Goal: Book appointment/travel/reservation

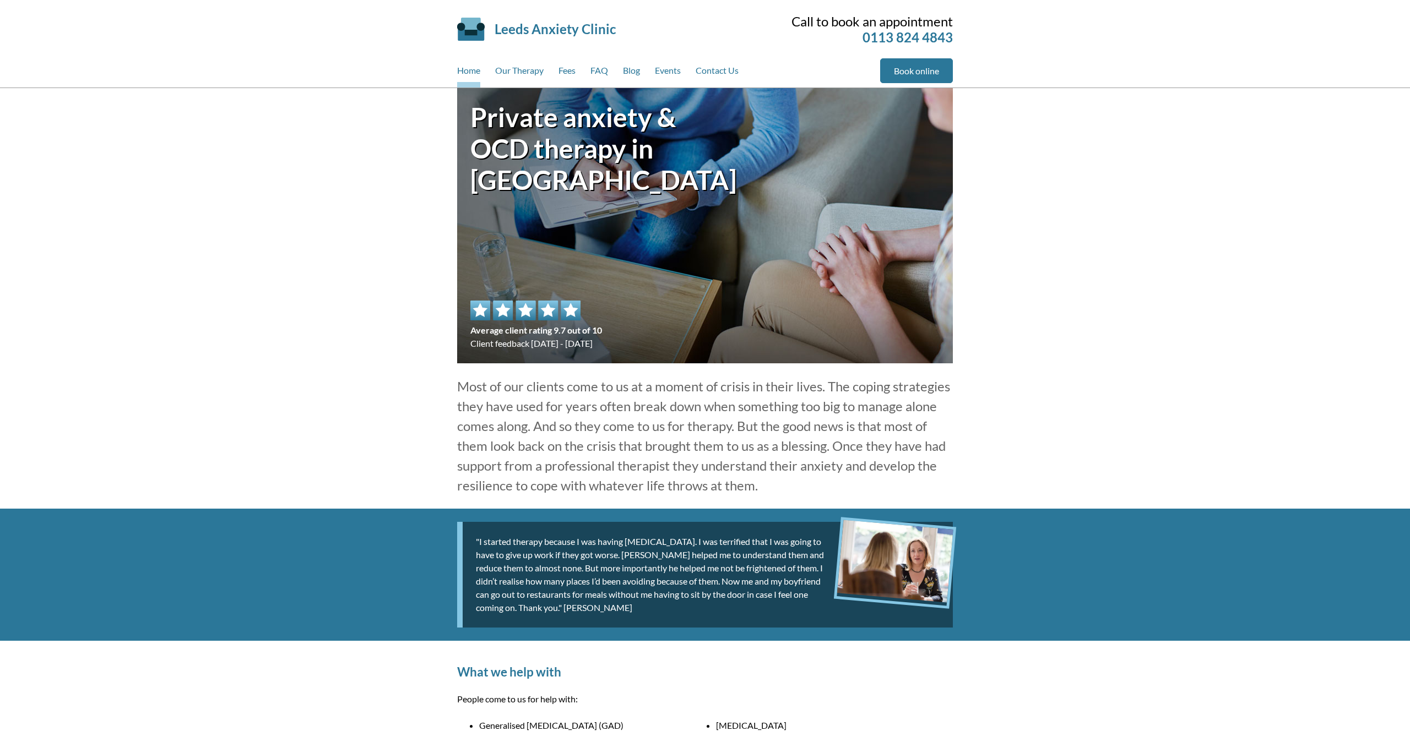
click at [341, 60] on header "Leeds Anxiety Clinic Skip to main content Call to book an appointment 0113 824 …" at bounding box center [705, 44] width 1410 height 88
click at [1164, 8] on header "Leeds Anxiety Clinic Skip to main content Call to book an appointment 0113 824 …" at bounding box center [705, 44] width 1410 height 88
click at [473, 25] on div "Leeds Anxiety Clinic Skip to main content" at bounding box center [593, 29] width 273 height 53
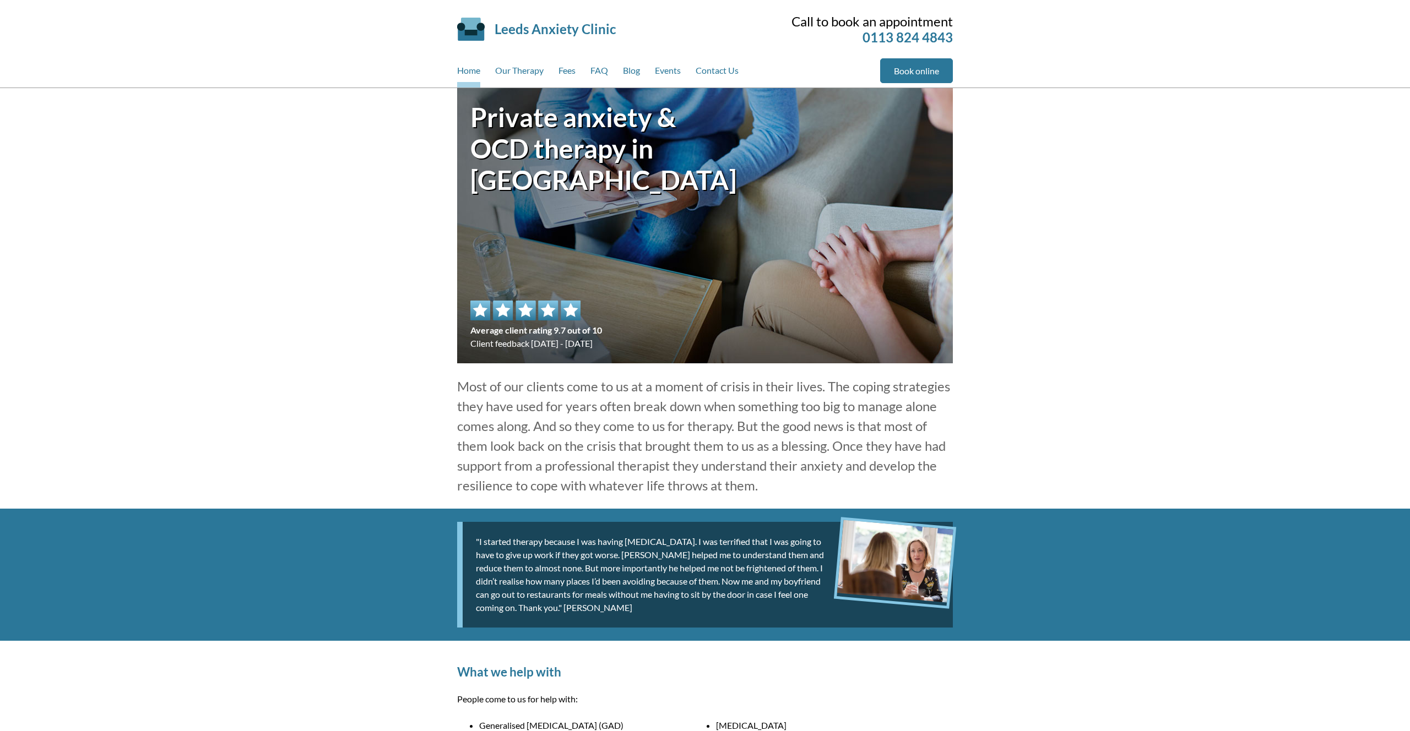
click at [506, 30] on link "Leeds Anxiety Clinic" at bounding box center [555, 29] width 121 height 16
click at [562, 343] on div "Average client rating 9.7 out of 10 Client feedback [DATE] - [DATE]" at bounding box center [536, 326] width 132 height 50
click at [705, 672] on h2 "What we help with" at bounding box center [705, 672] width 496 height 15
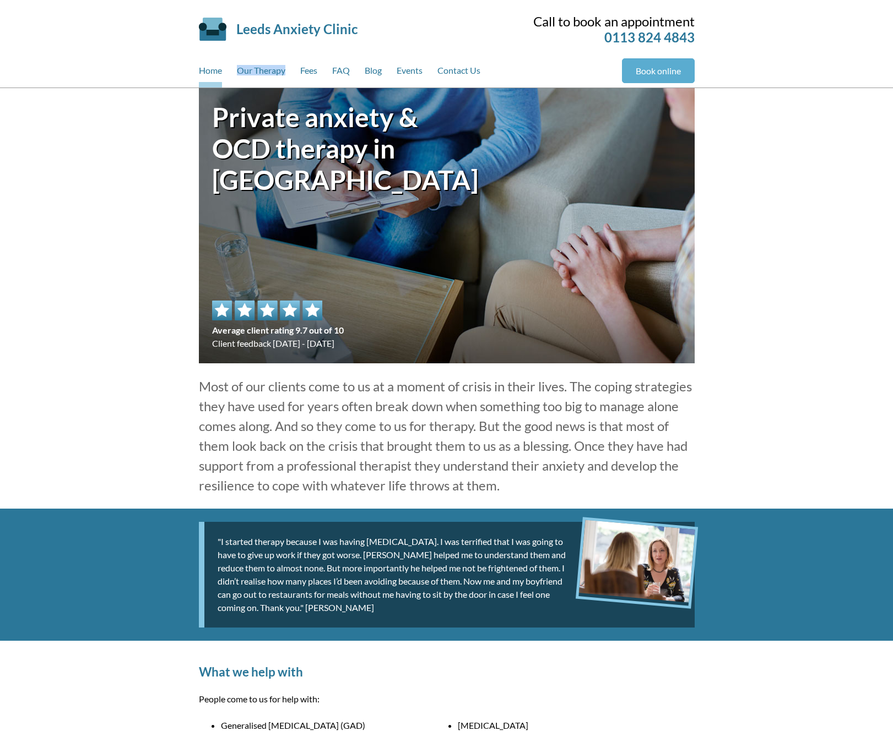
click at [639, 73] on link "Book online" at bounding box center [658, 70] width 73 height 25
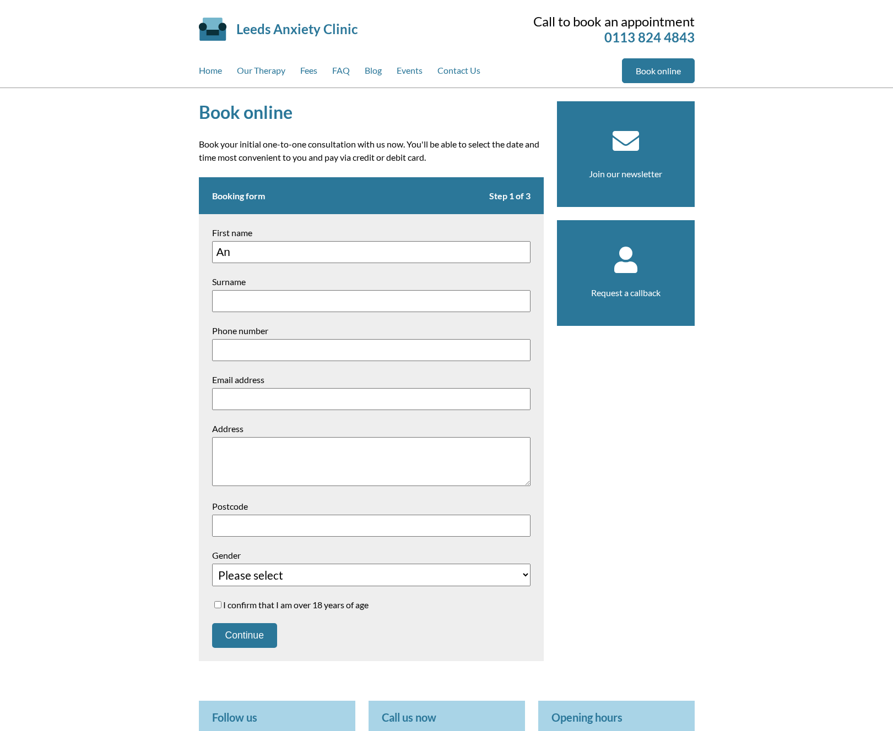
type input "A"
